Goal: Information Seeking & Learning: Find specific fact

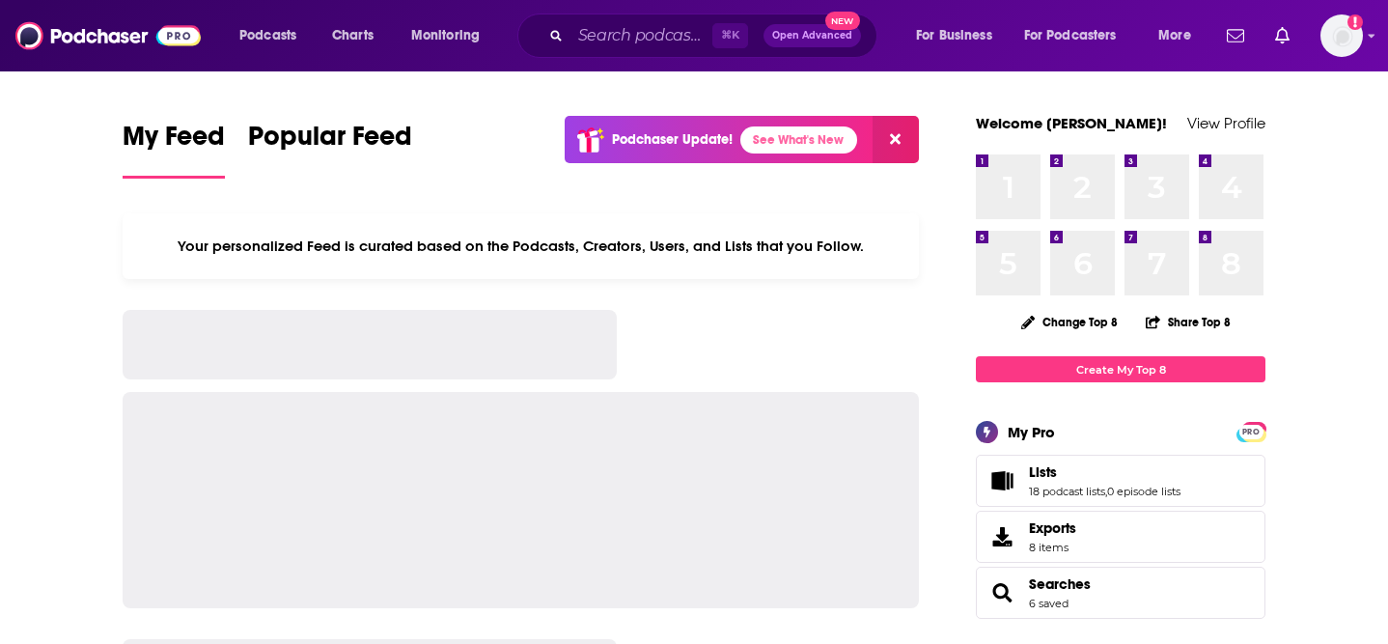
click at [599, 28] on input "Search podcasts, credits, & more..." at bounding box center [641, 35] width 142 height 31
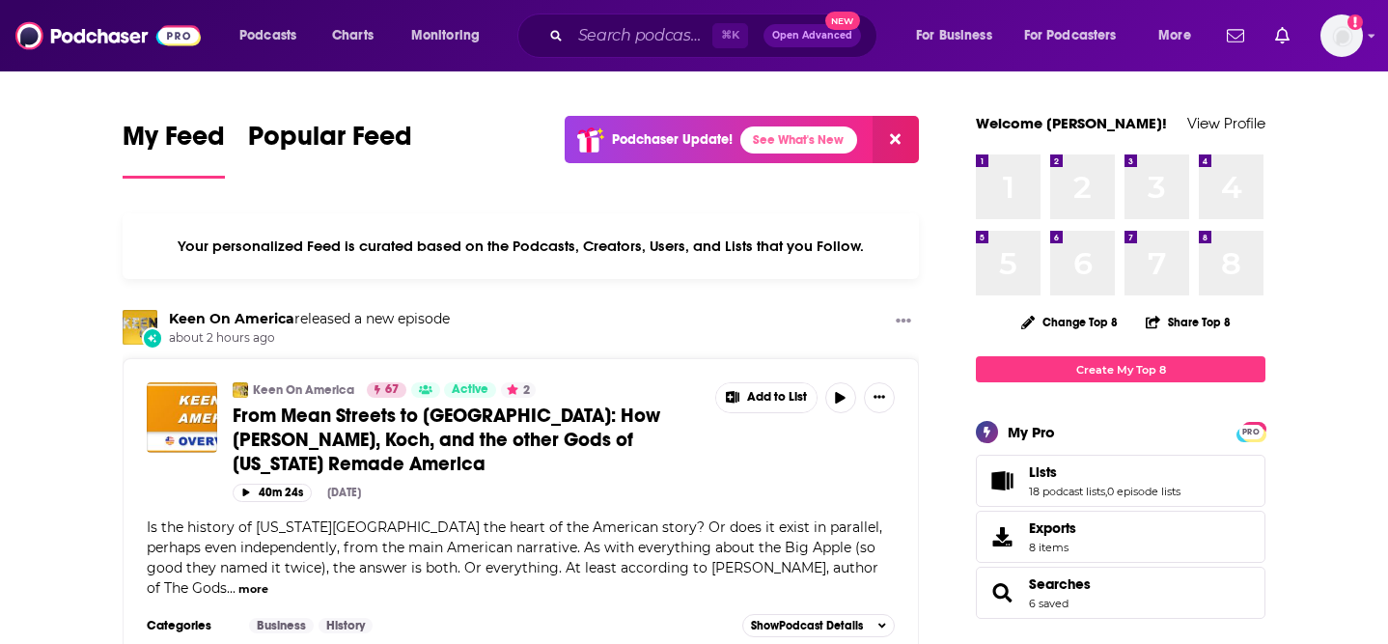
click at [607, 44] on input "Search podcasts, credits, & more..." at bounding box center [641, 35] width 142 height 31
click at [604, 34] on input "Search podcasts, credits, & more..." at bounding box center [641, 35] width 142 height 31
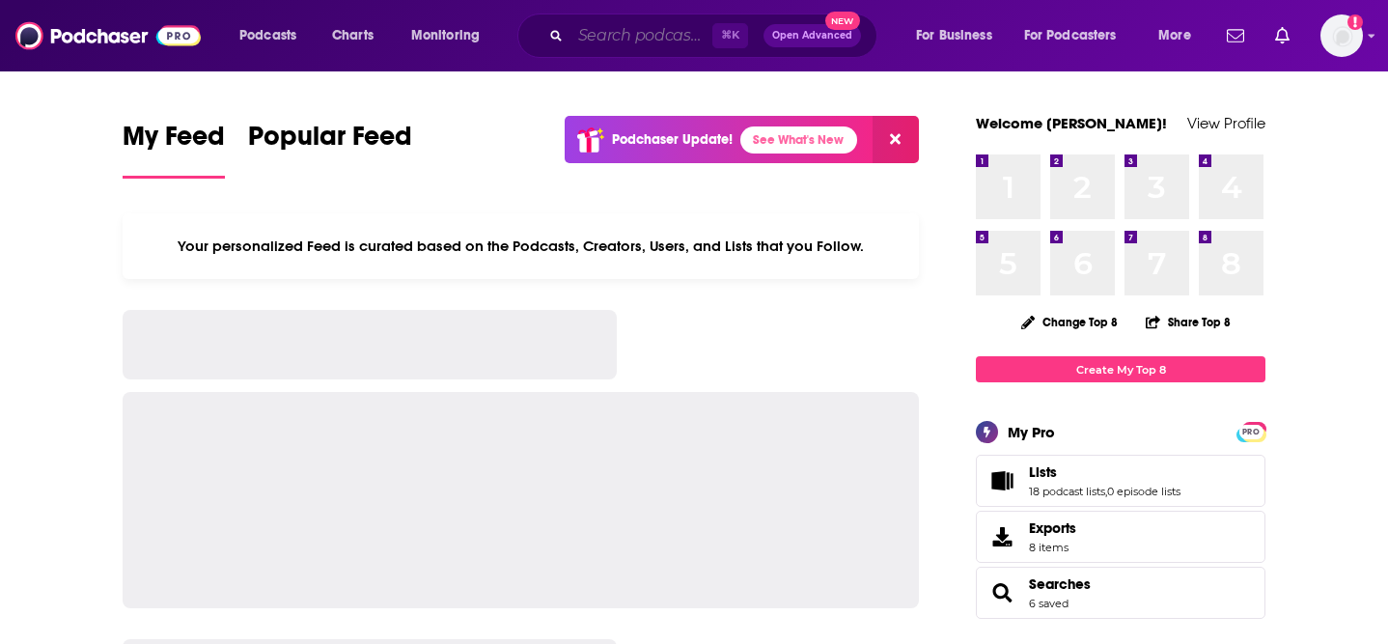
click at [640, 37] on input "Search podcasts, credits, & more..." at bounding box center [641, 35] width 142 height 31
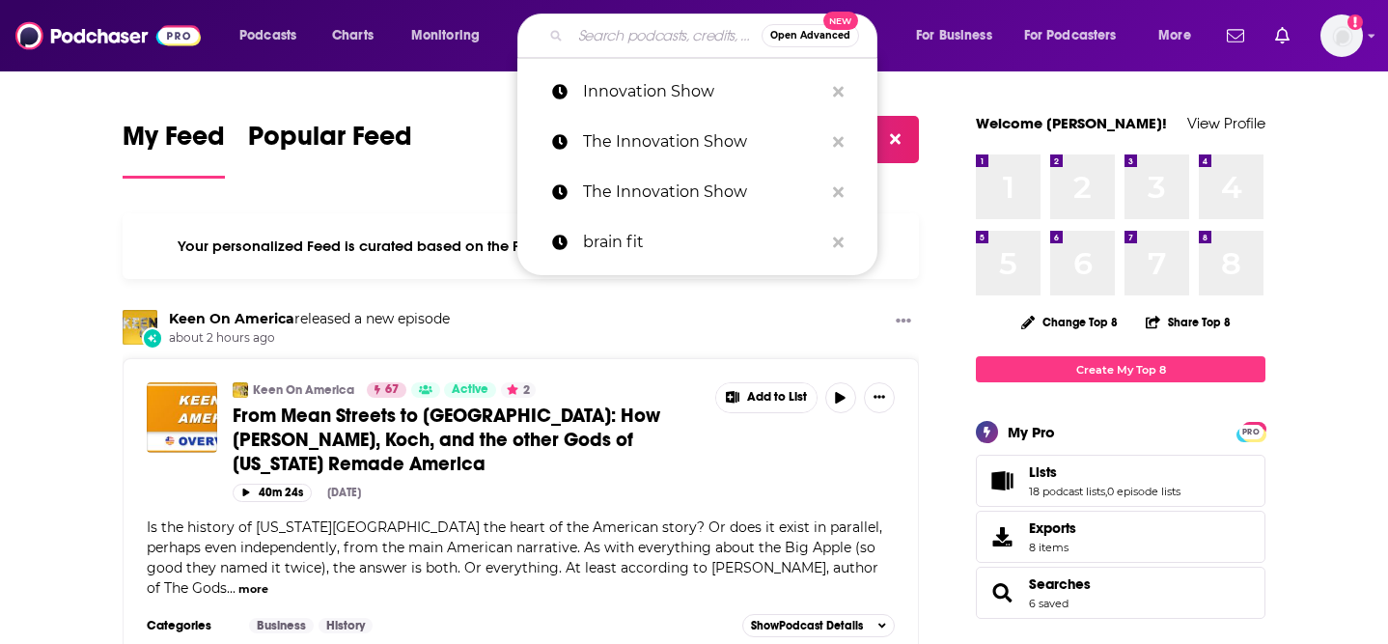
paste input "The Good Life Project"
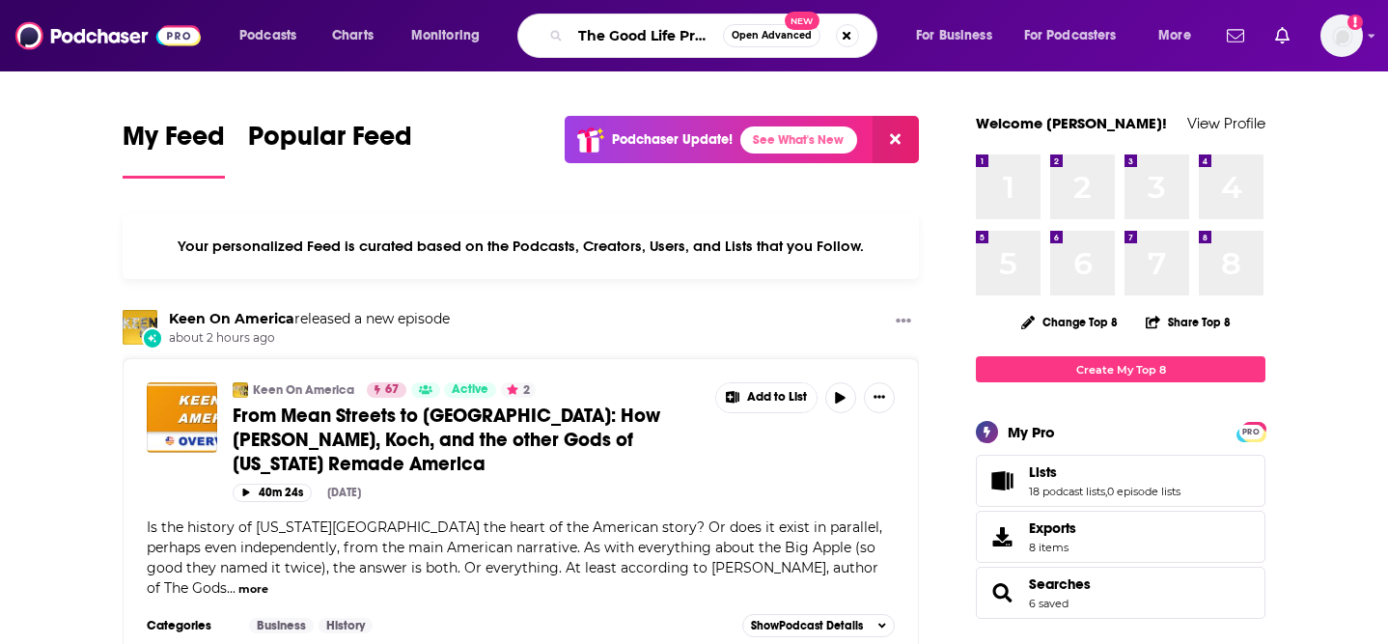
scroll to position [0, 16]
type input "The Good Life Project"
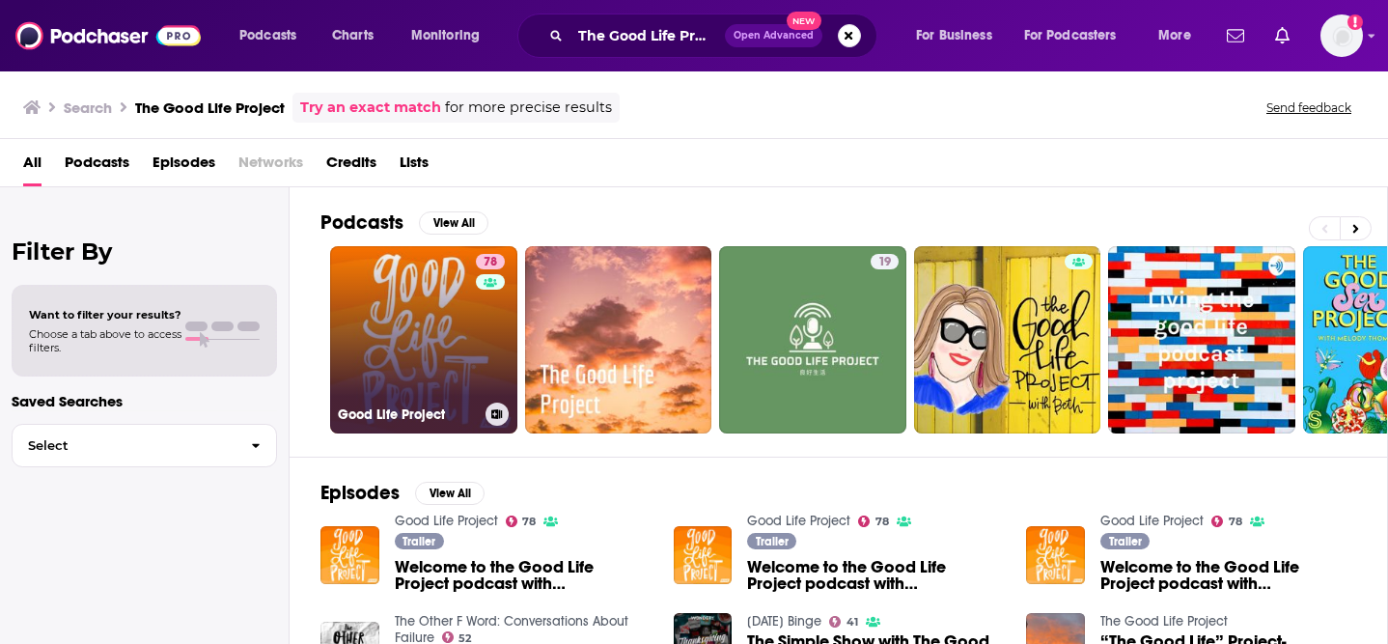
click at [355, 318] on link "78 Good Life Project" at bounding box center [423, 339] width 187 height 187
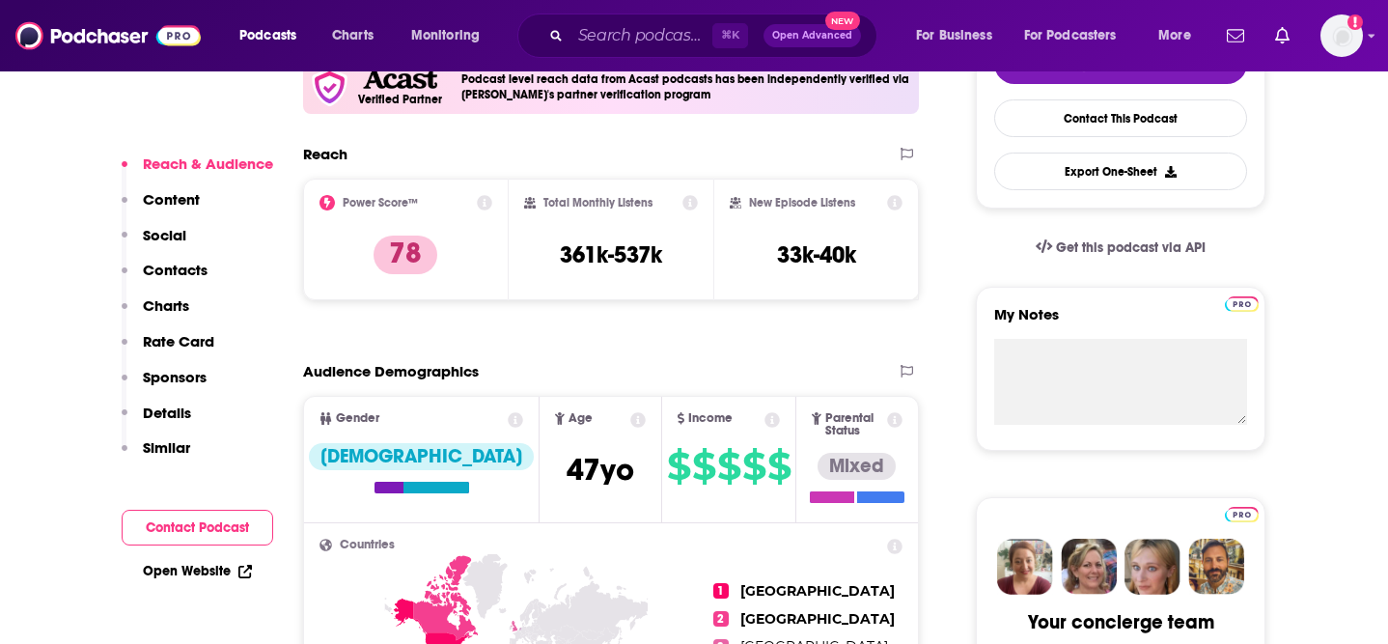
scroll to position [497, 0]
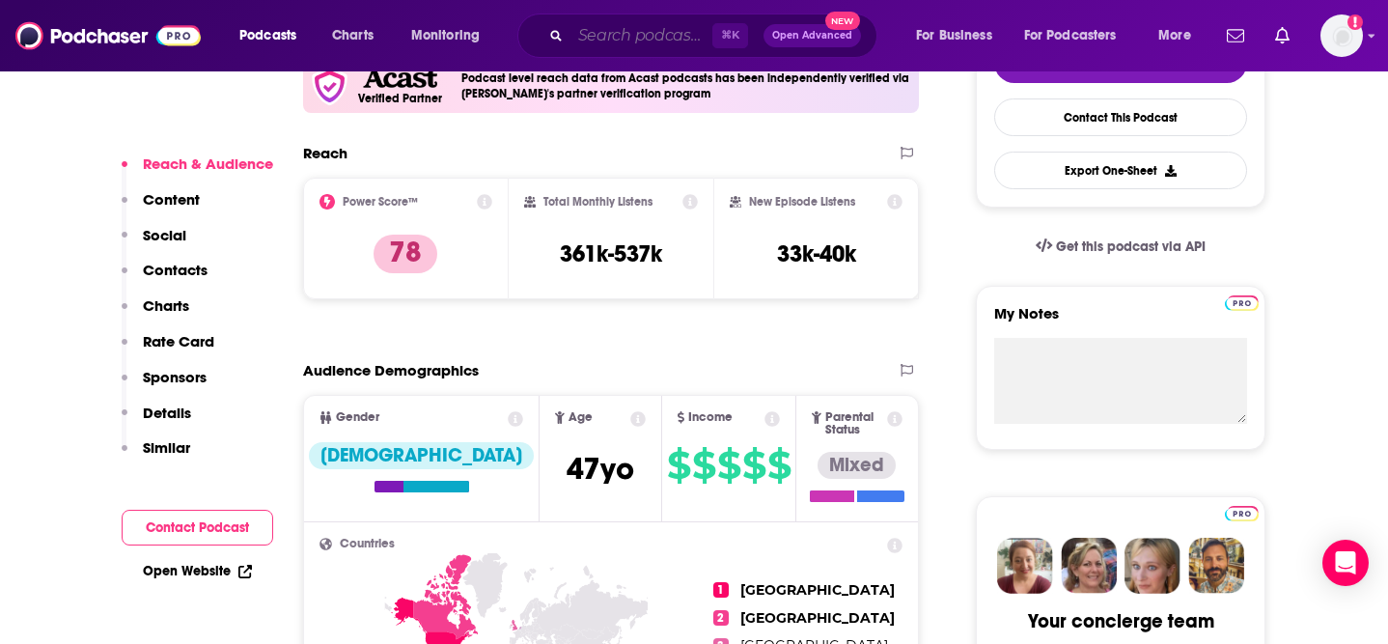
click at [645, 36] on input "Search podcasts, credits, & more..." at bounding box center [641, 35] width 142 height 31
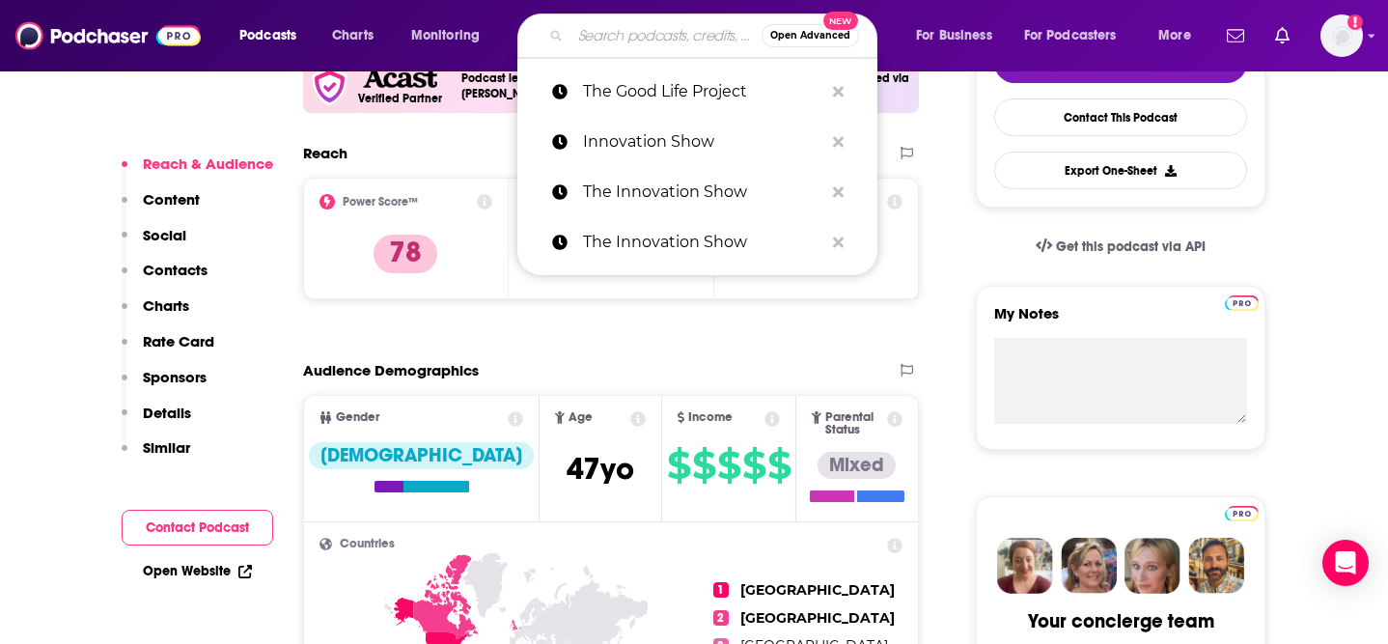
paste input "[PERSON_NAME]"
type input "[PERSON_NAME]"
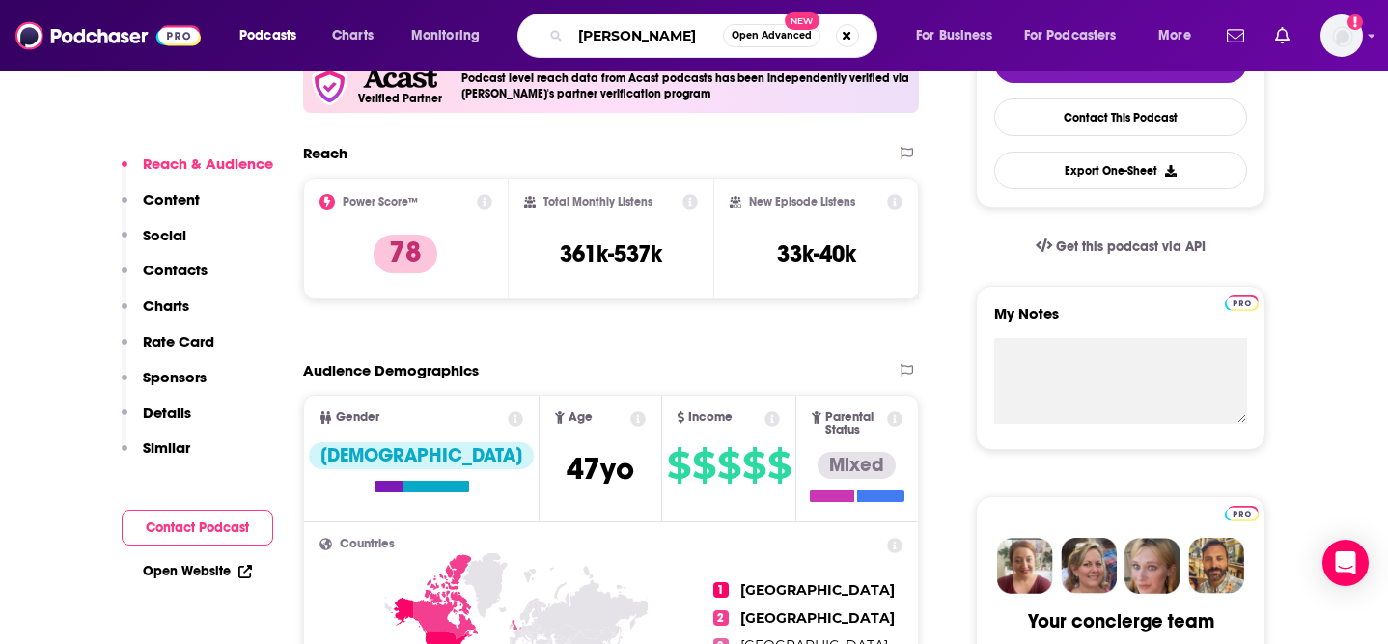
scroll to position [0, 9]
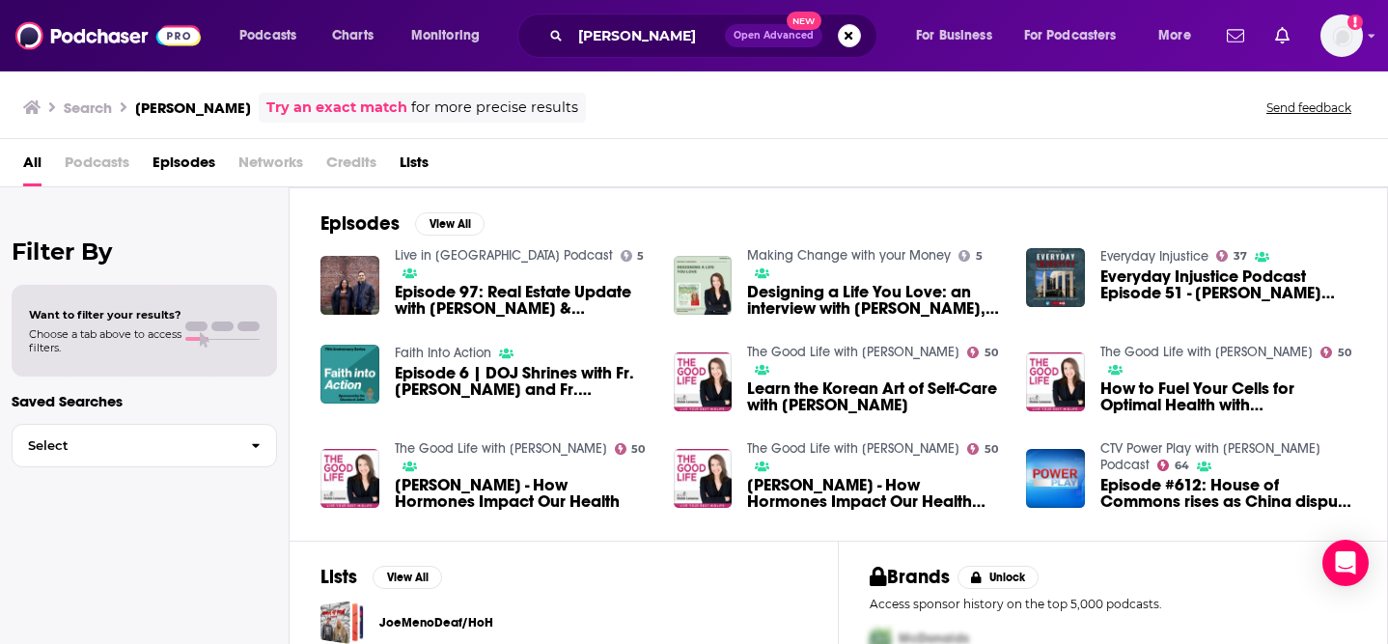
scroll to position [123, 0]
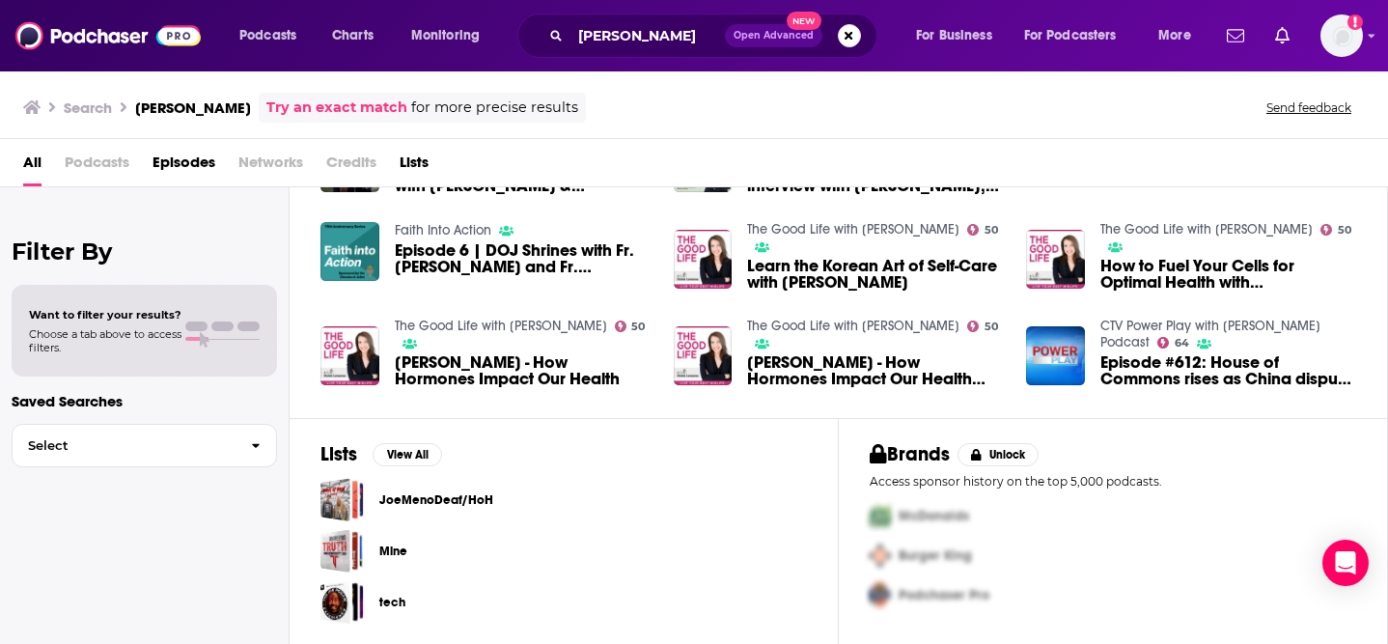
click at [830, 223] on link "The Good Life with [PERSON_NAME]" at bounding box center [853, 229] width 212 height 16
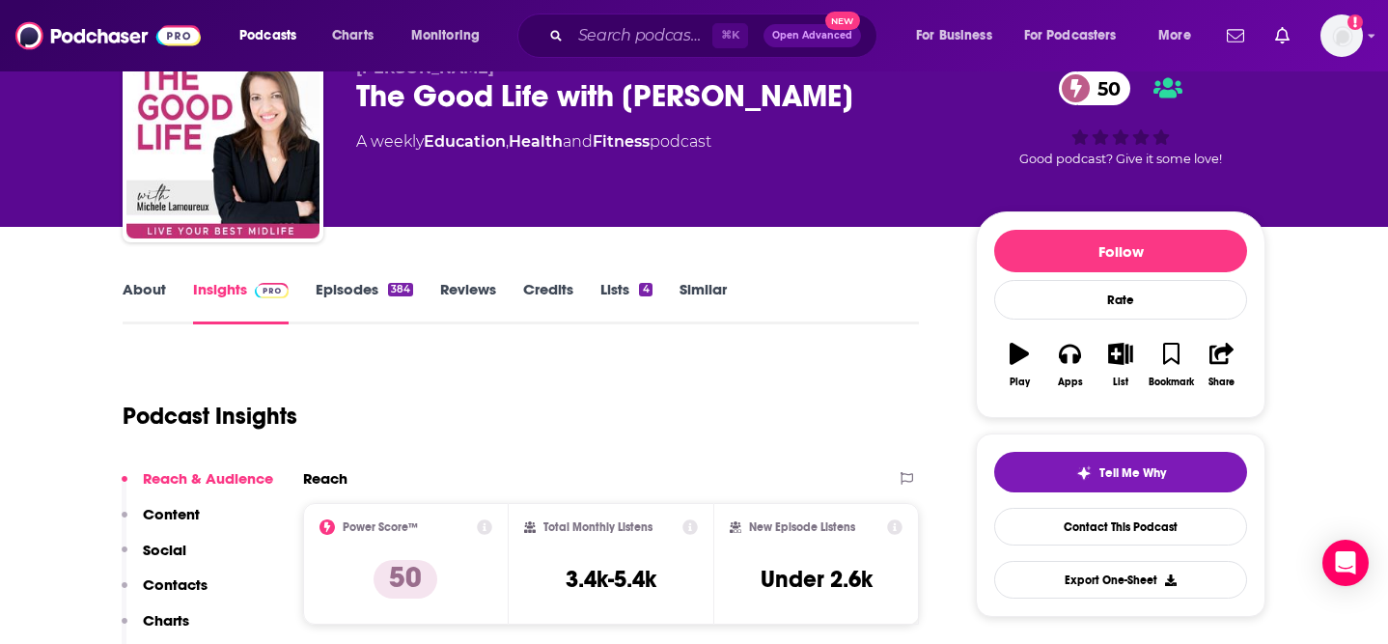
scroll to position [77, 0]
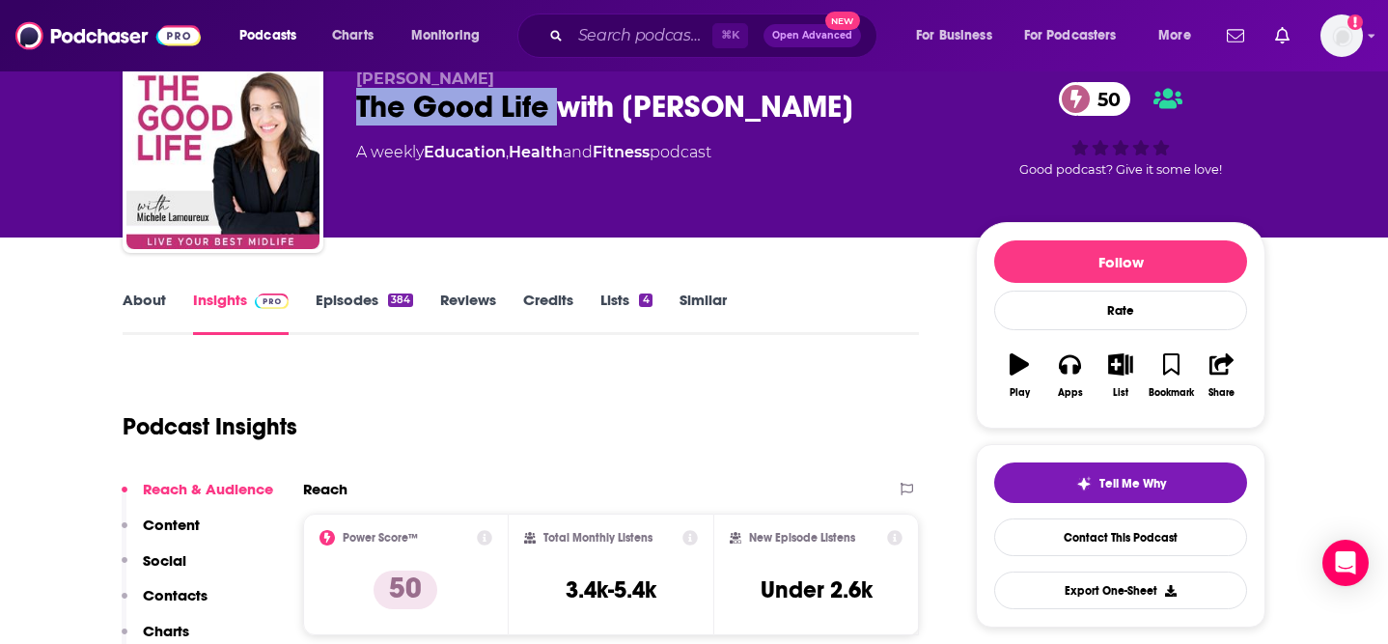
drag, startPoint x: 554, startPoint y: 114, endPoint x: 355, endPoint y: 103, distance: 199.1
click at [355, 103] on div "[PERSON_NAME] The Good Life with [PERSON_NAME] 50 A weekly Education , Health a…" at bounding box center [694, 156] width 1142 height 208
copy h2 "The Good Life"
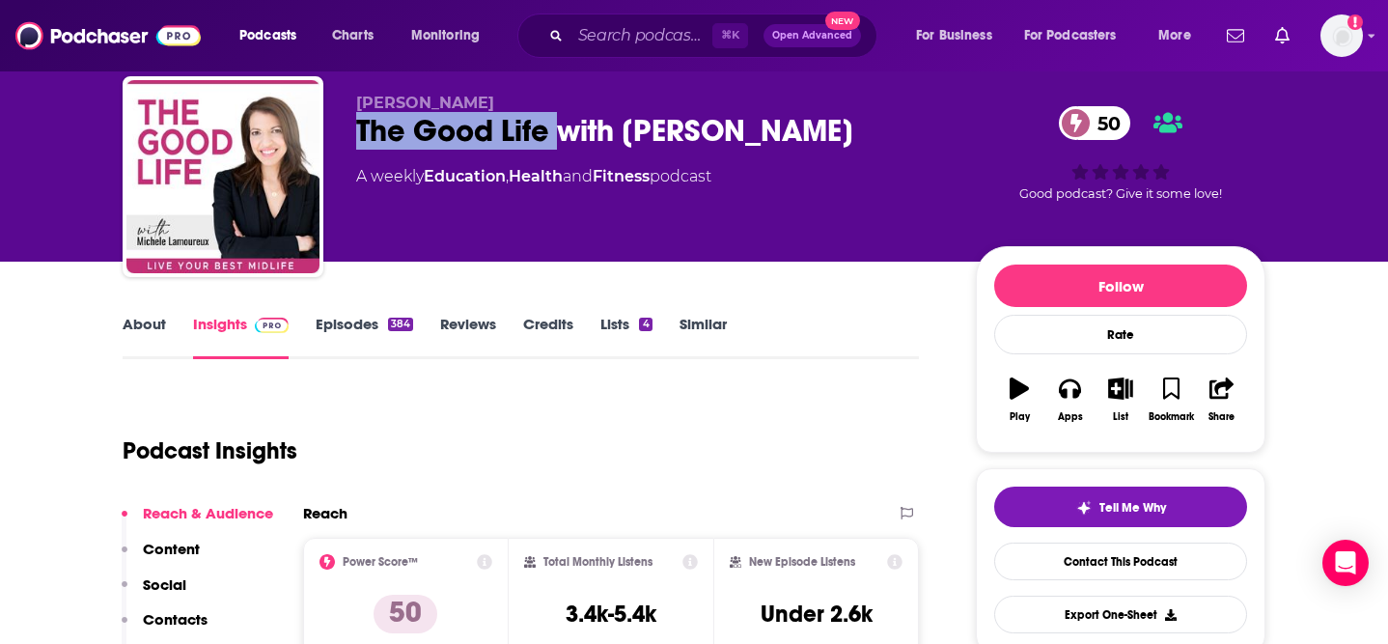
scroll to position [49, 0]
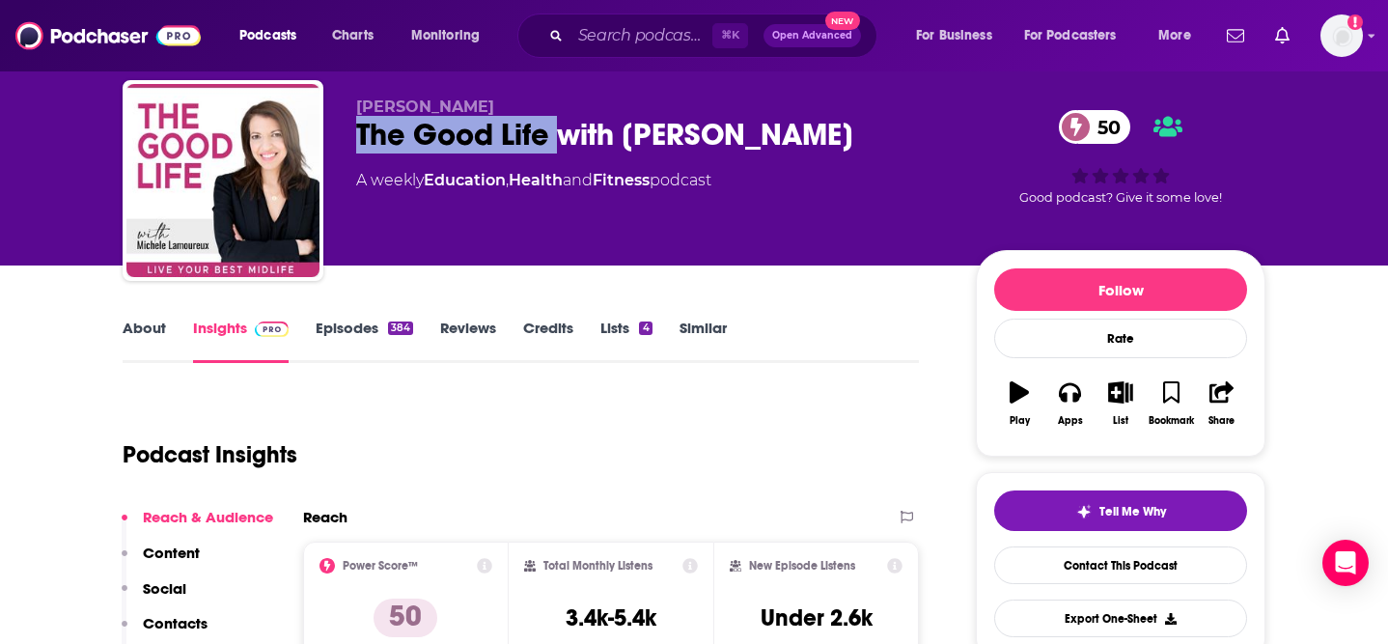
drag, startPoint x: 526, startPoint y: 104, endPoint x: 337, endPoint y: 104, distance: 189.1
click at [337, 104] on div "[PERSON_NAME] The Good Life with [PERSON_NAME] 50 A weekly Education , Health a…" at bounding box center [694, 184] width 1142 height 208
copy span "[PERSON_NAME]"
